Goal: Task Accomplishment & Management: Complete application form

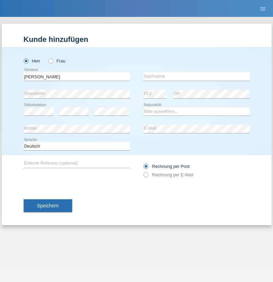
type input "[PERSON_NAME]"
click at [197, 76] on input "text" at bounding box center [197, 76] width 106 height 8
type input "[PERSON_NAME]"
select select "IT"
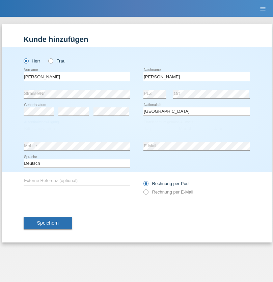
select select "C"
select select "01"
select select "03"
select select "2021"
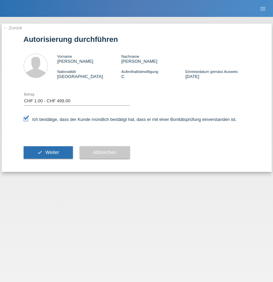
select select "1"
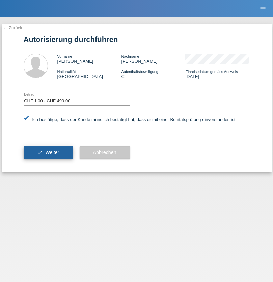
click at [48, 152] on span "Weiter" at bounding box center [52, 152] width 14 height 5
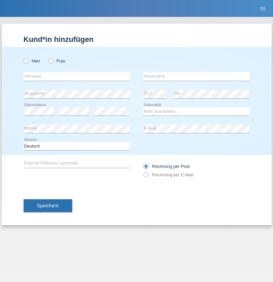
radio input "true"
click at [77, 76] on input "text" at bounding box center [77, 76] width 106 height 8
type input "[PERSON_NAME]"
click at [197, 76] on input "text" at bounding box center [197, 76] width 106 height 8
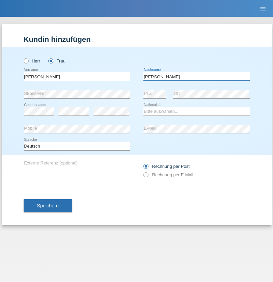
type input "[PERSON_NAME]"
select select "CH"
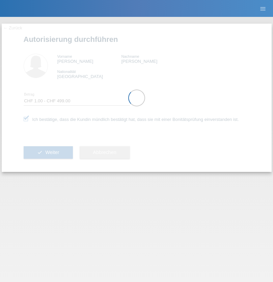
select select "1"
